Goal: Navigation & Orientation: Find specific page/section

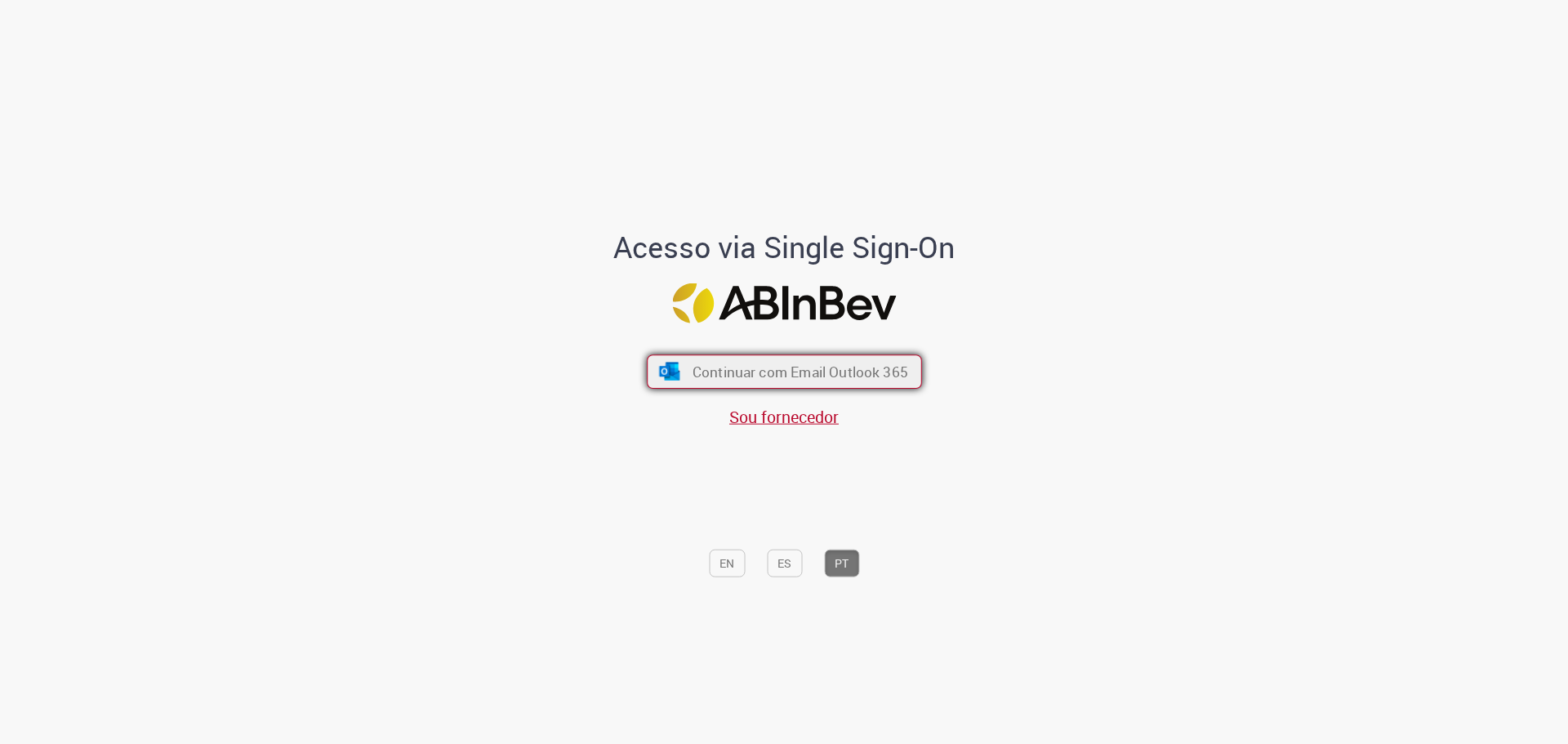
click at [823, 361] on button "Continuar com Email Outlook 365" at bounding box center [784, 372] width 275 height 34
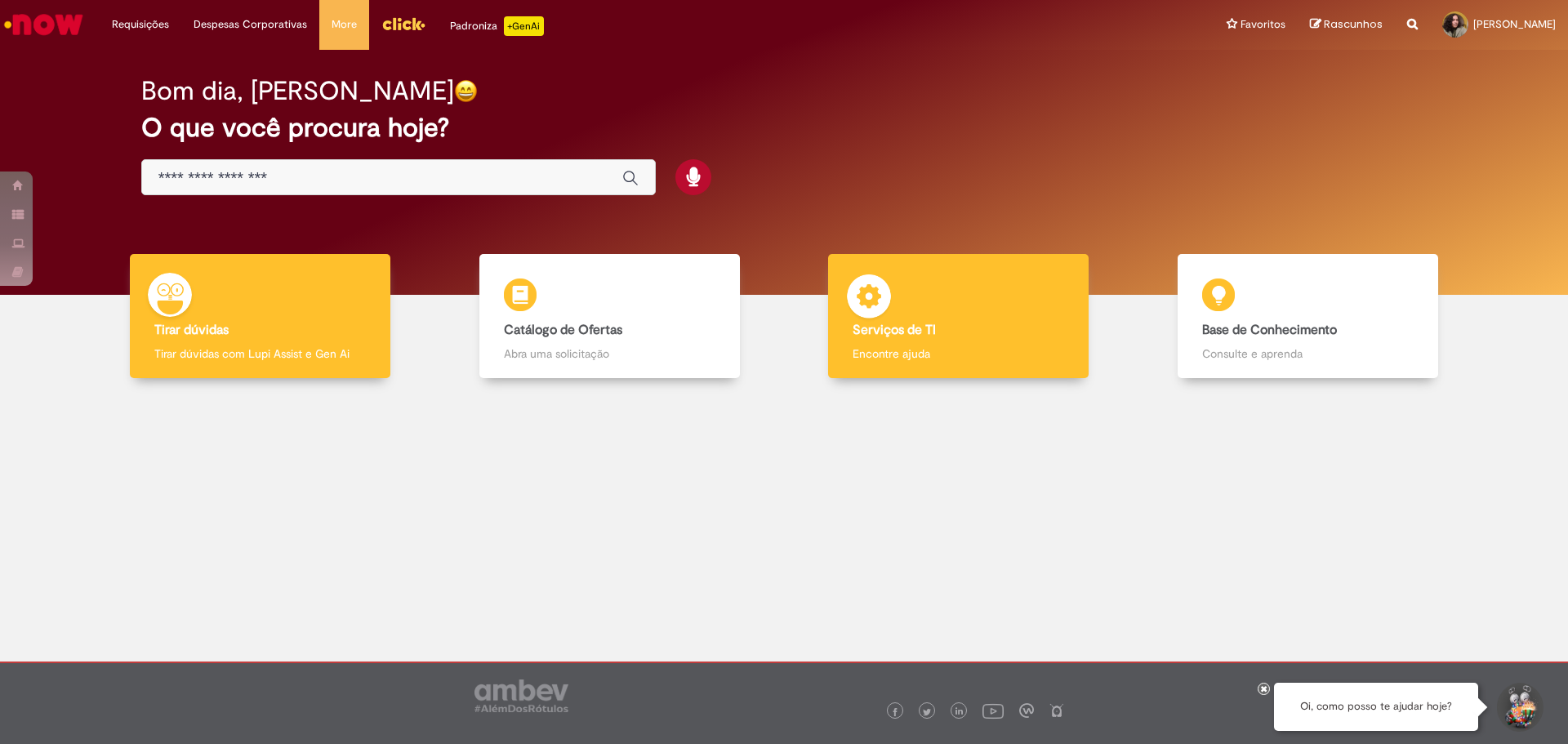
click at [984, 284] on div "Serviços de TI Serviços de TI Encontre ajuda" at bounding box center [958, 316] width 261 height 124
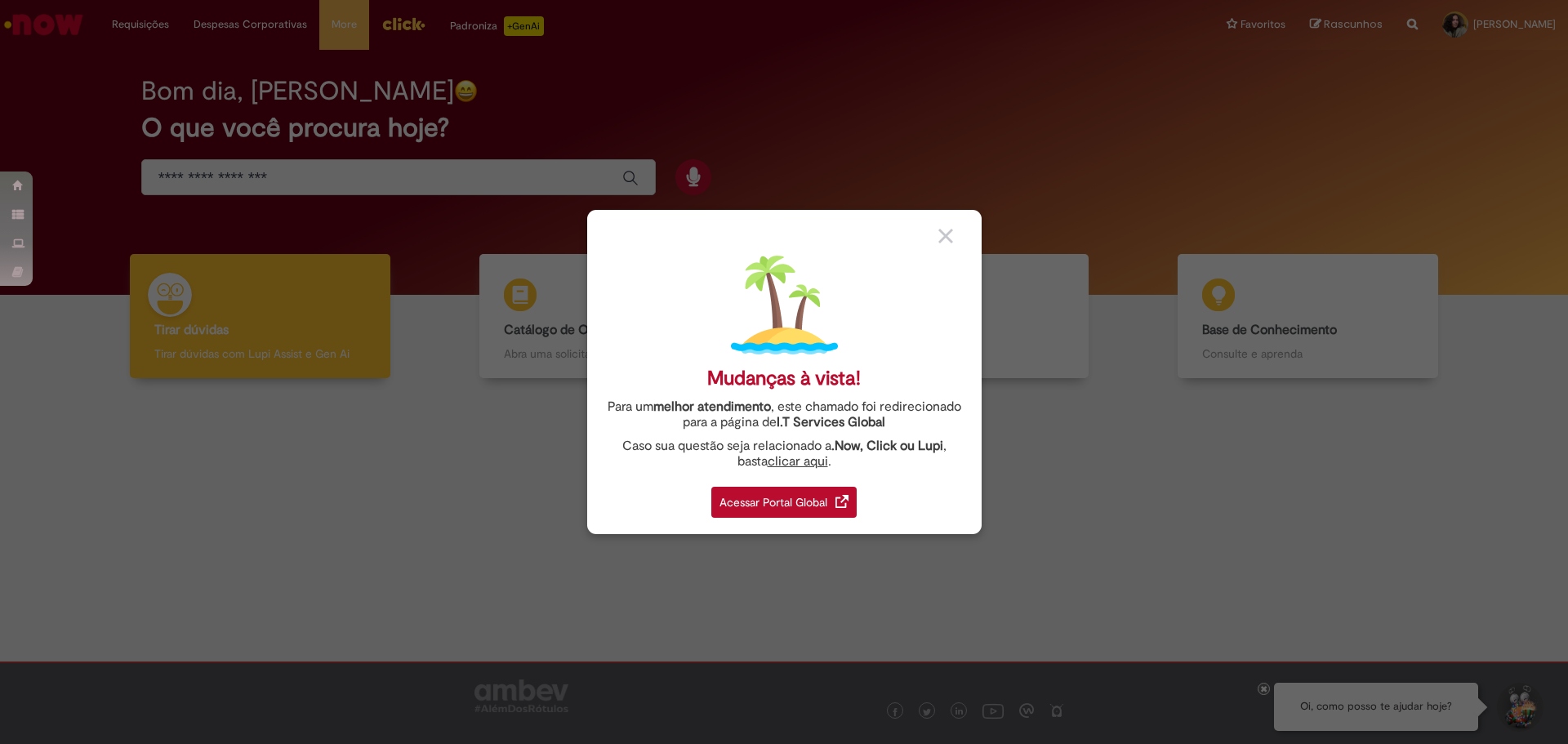
click at [812, 506] on div "Acessar Portal Global" at bounding box center [784, 502] width 145 height 31
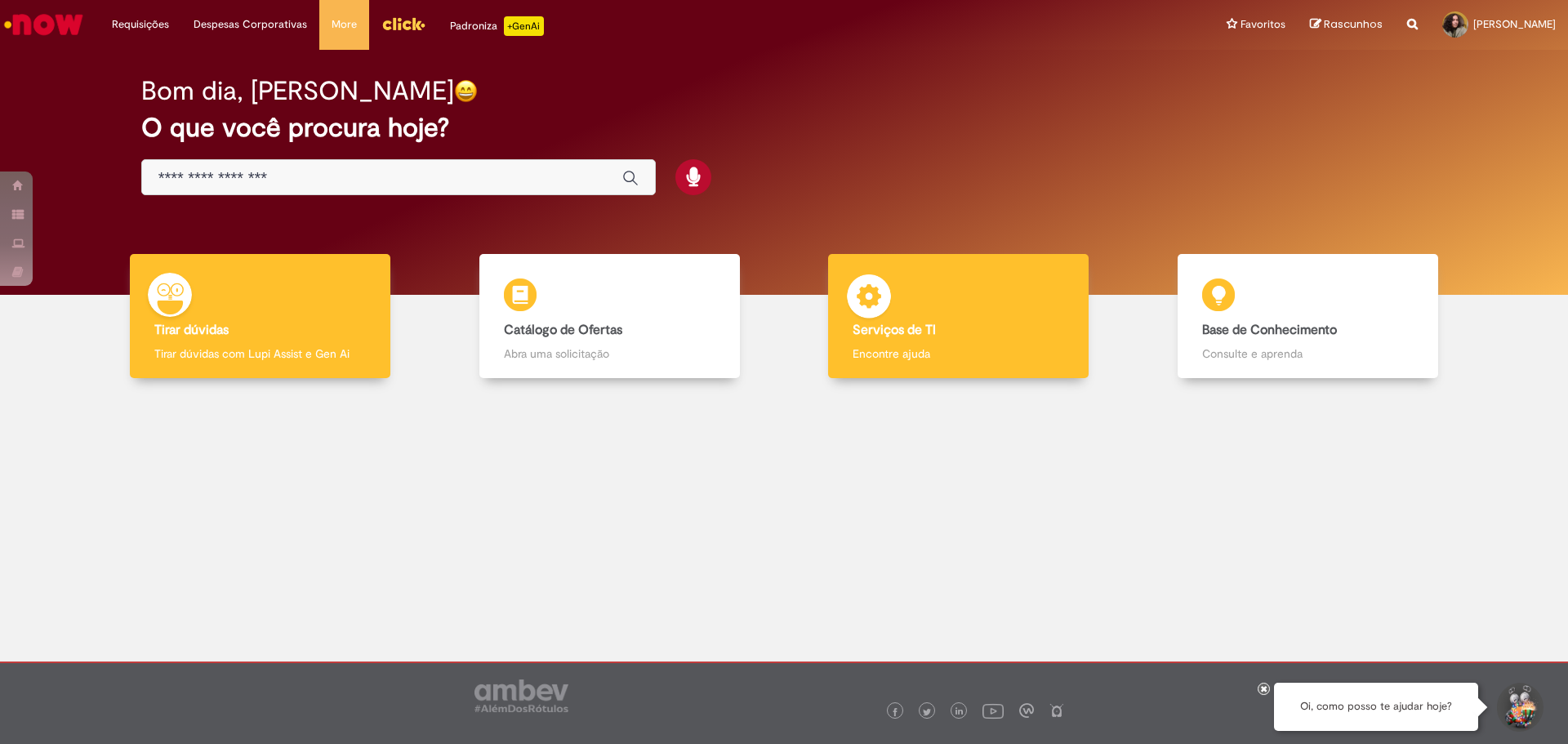
click at [906, 329] on b "Serviços de TI" at bounding box center [895, 330] width 84 height 16
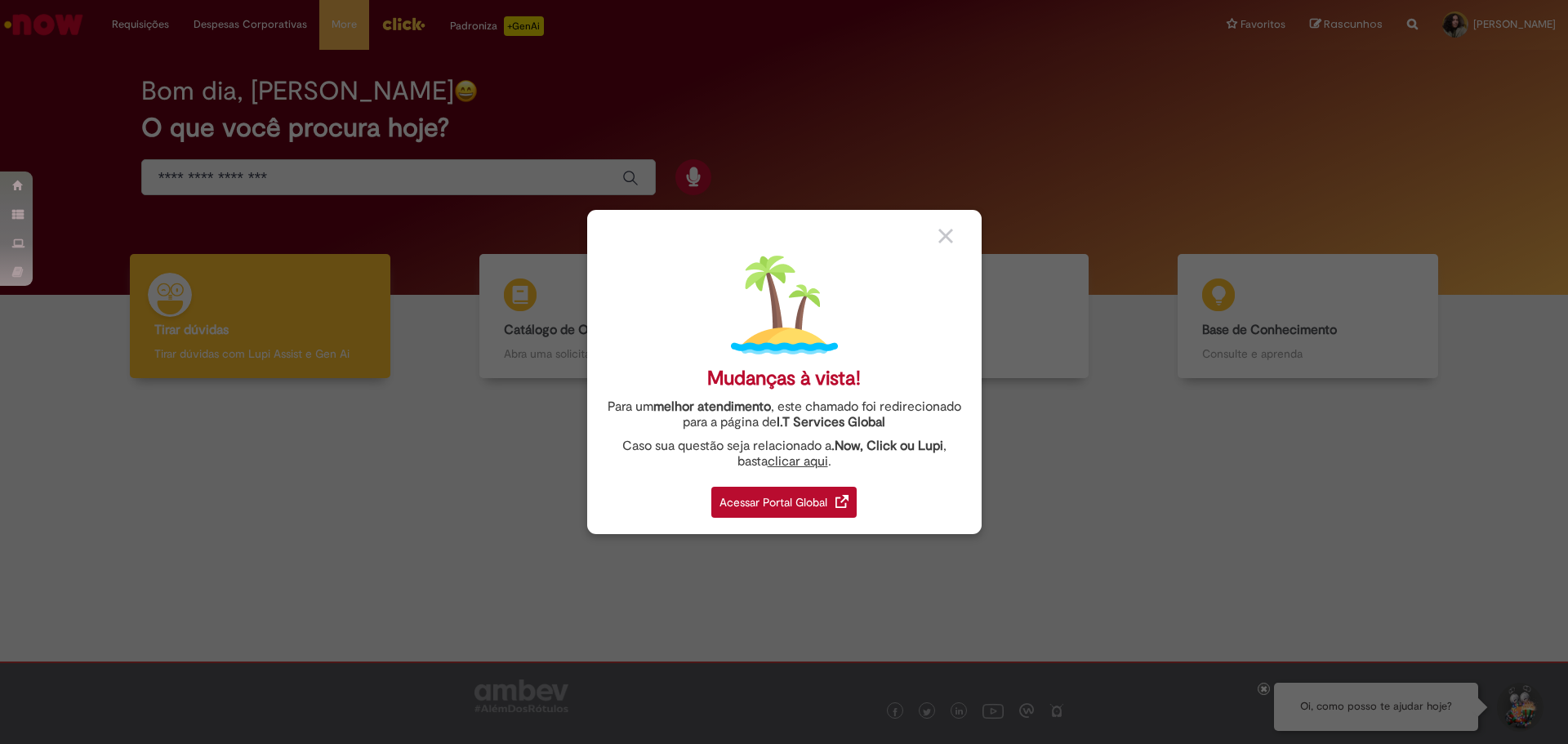
click at [827, 499] on div "Acessar Portal Global" at bounding box center [784, 502] width 145 height 31
